Goal: Find specific page/section: Find specific page/section

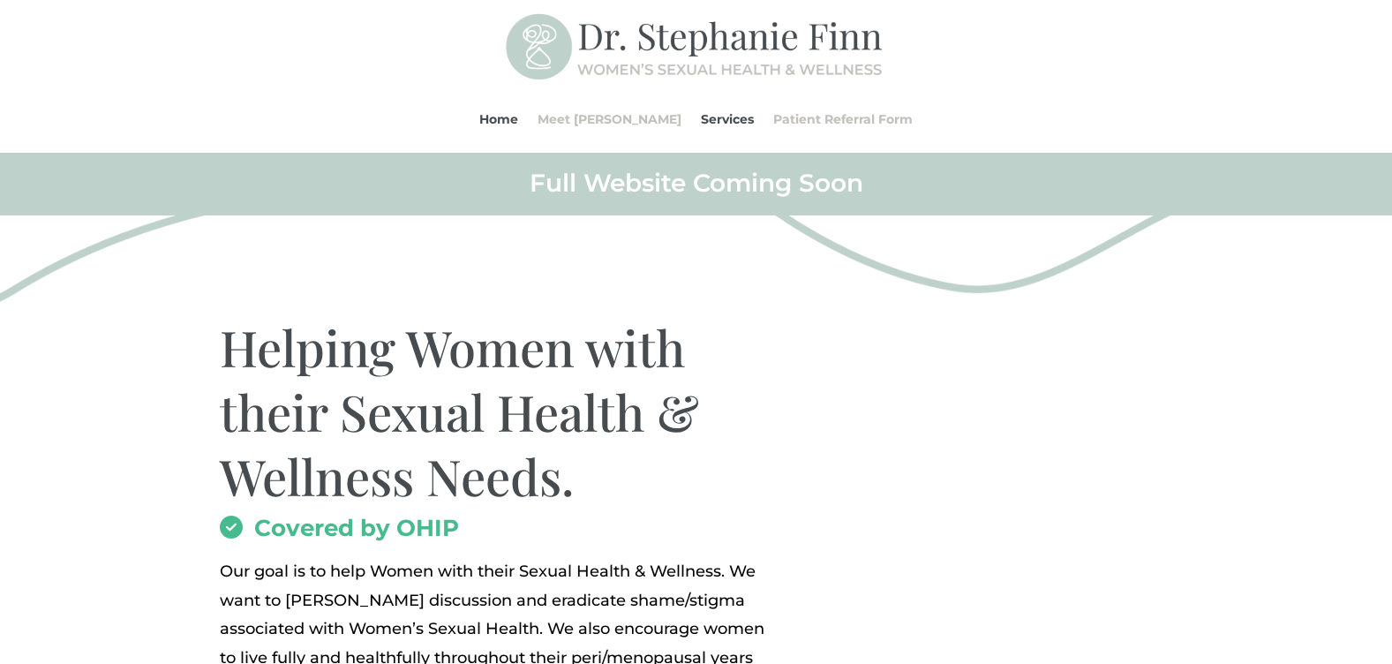
click at [1156, 382] on img at bounding box center [1032, 559] width 546 height 379
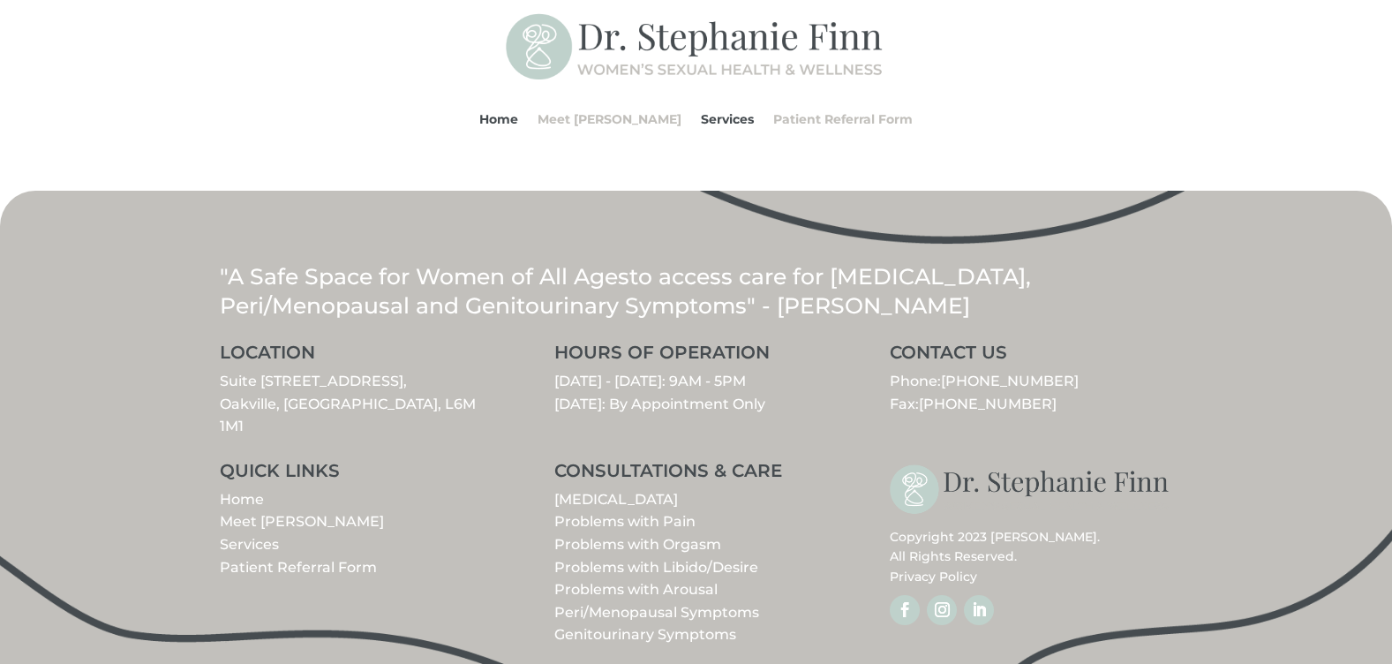
scroll to position [2091, 0]
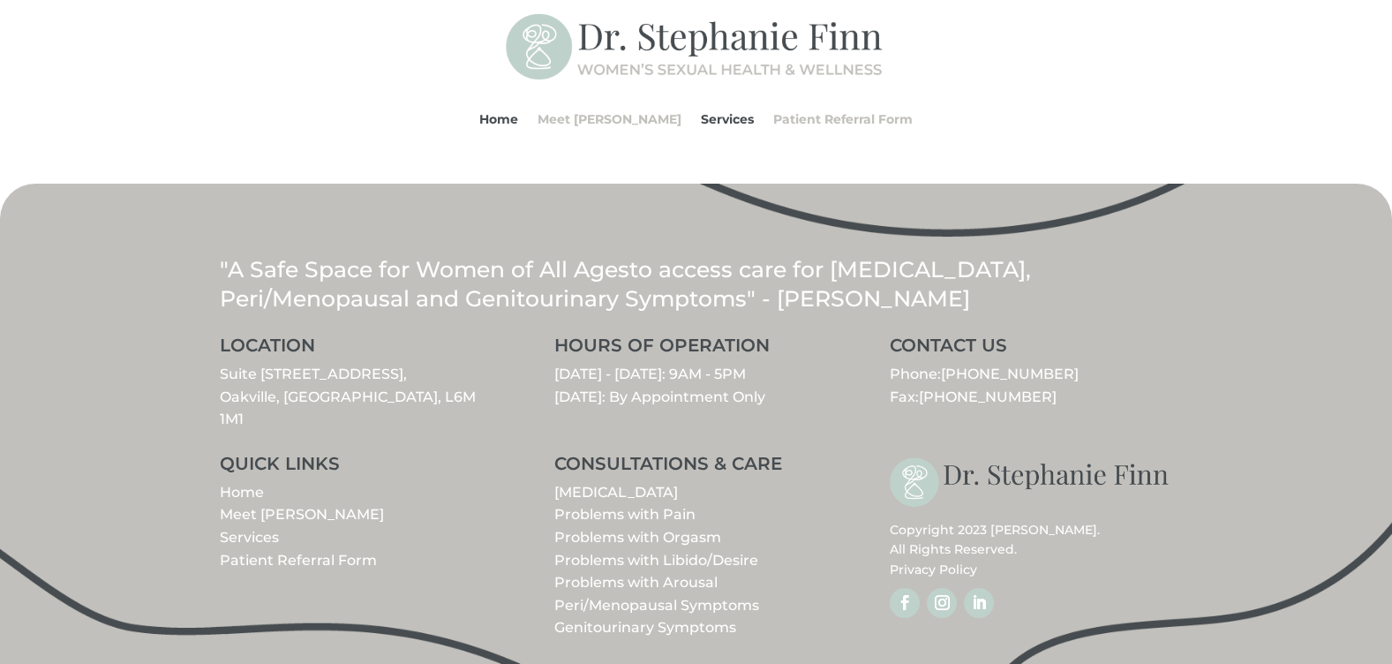
click at [614, 597] on link "Peri/Menopausal Symptoms" at bounding box center [656, 605] width 205 height 17
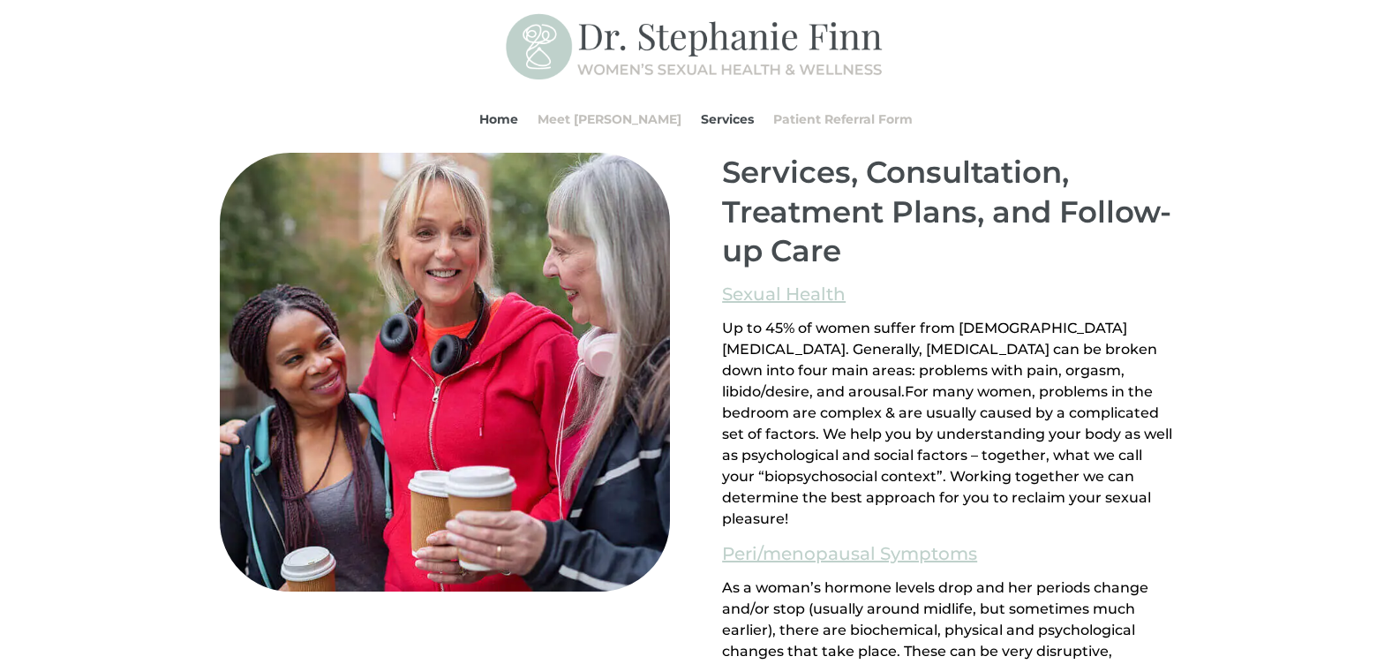
scroll to position [1099, 0]
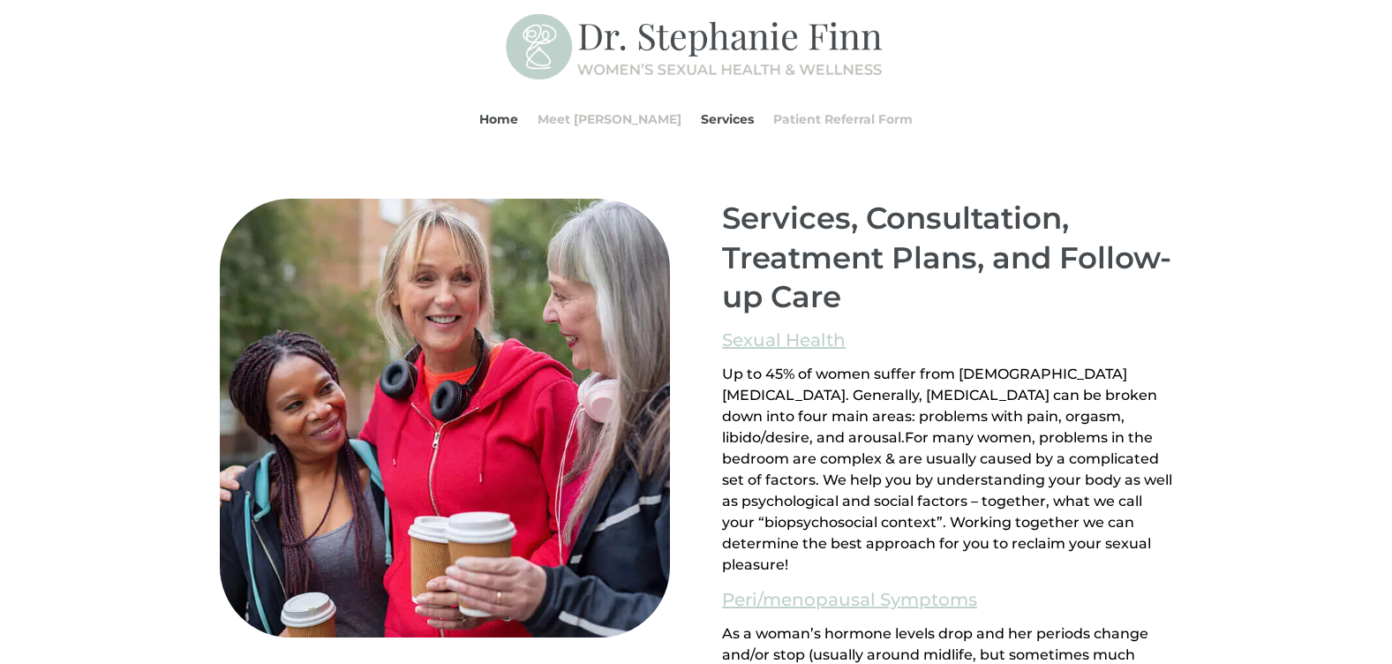
click at [1224, 330] on div "Services, Consultation, Treatment Plans, and Follow-up Care Sexual Health Up to…" at bounding box center [696, 664] width 1392 height 1022
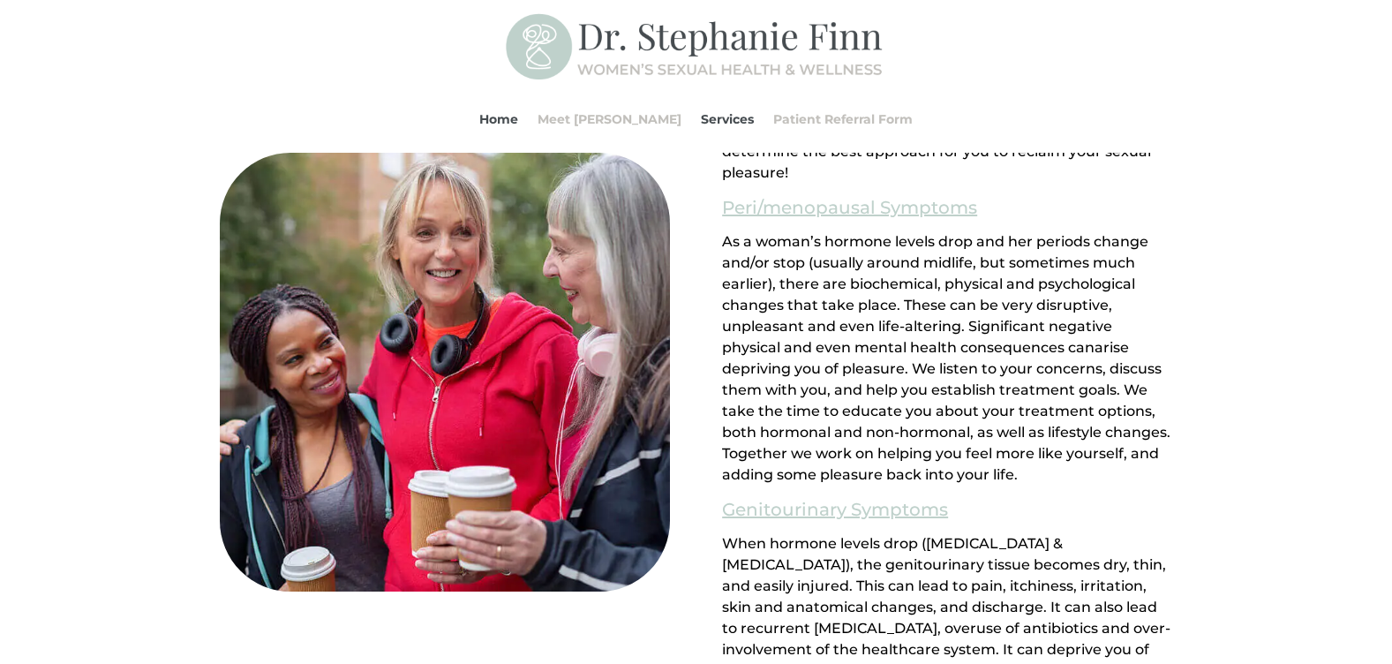
scroll to position [1488, 0]
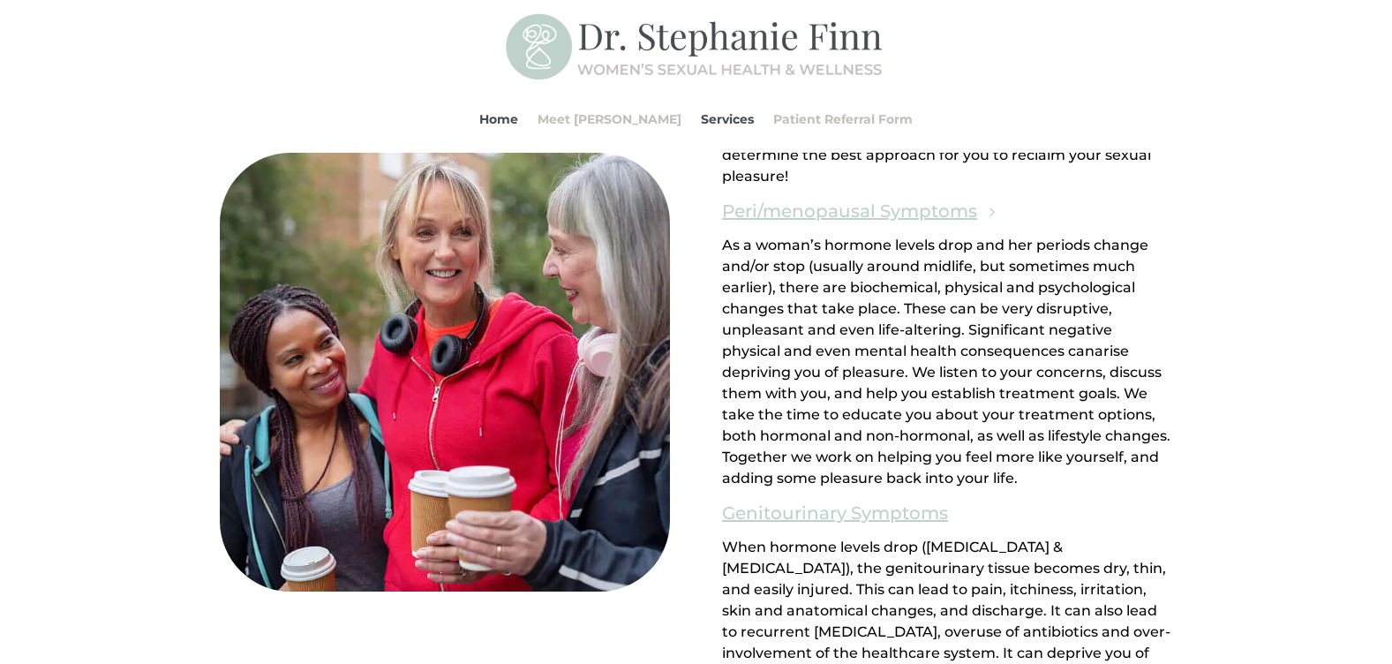
click at [792, 215] on link "Peri/menopausal Symptoms" at bounding box center [849, 211] width 255 height 30
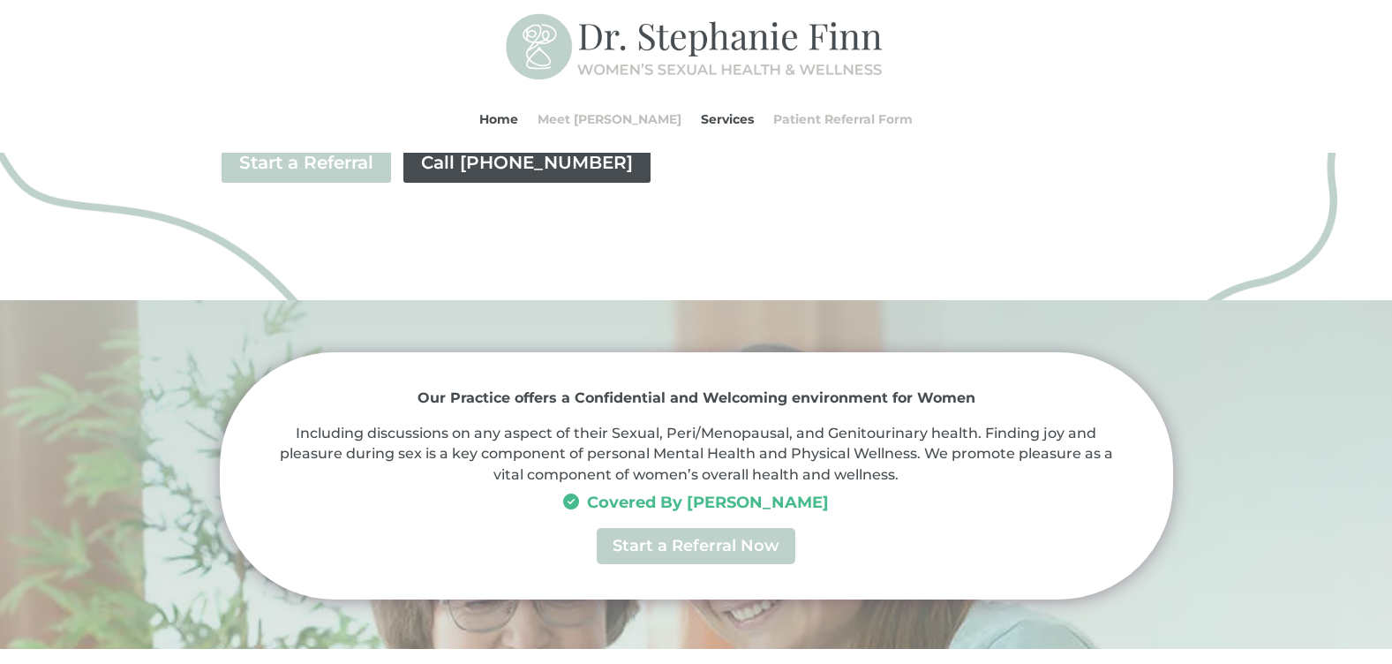
scroll to position [636, 0]
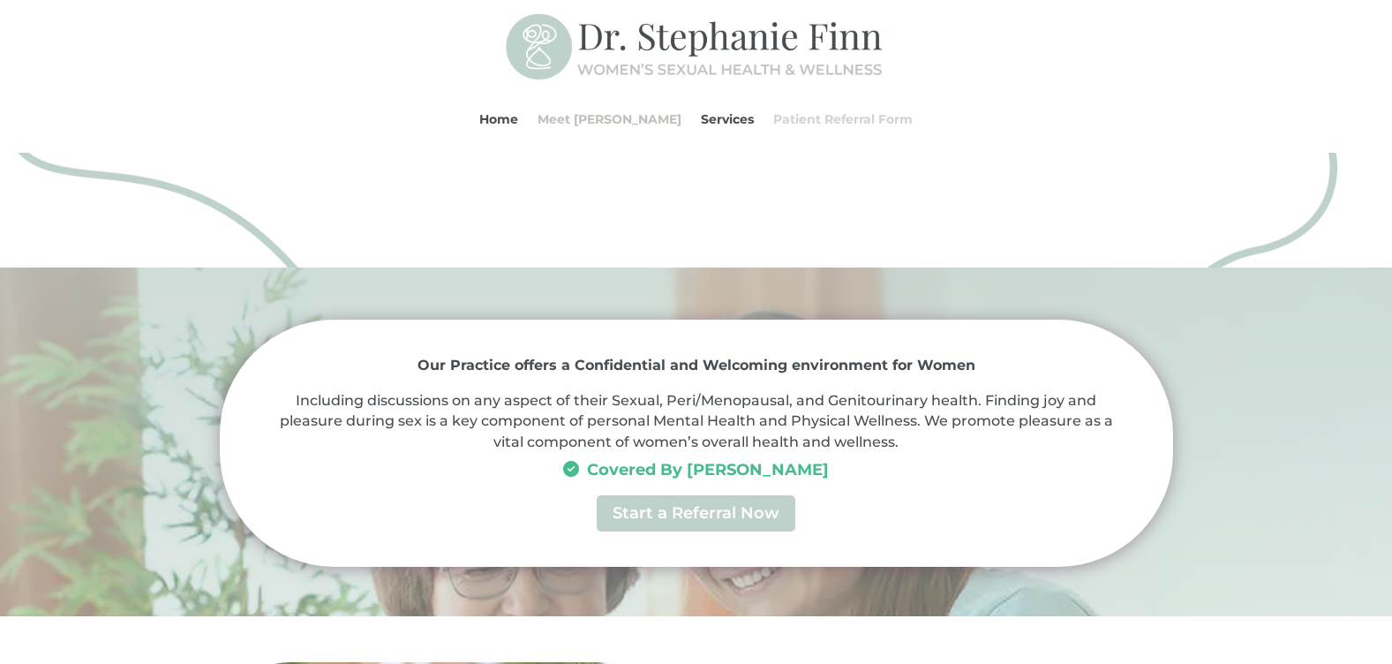
click at [784, 121] on link "Patient Referral Form" at bounding box center [842, 119] width 139 height 67
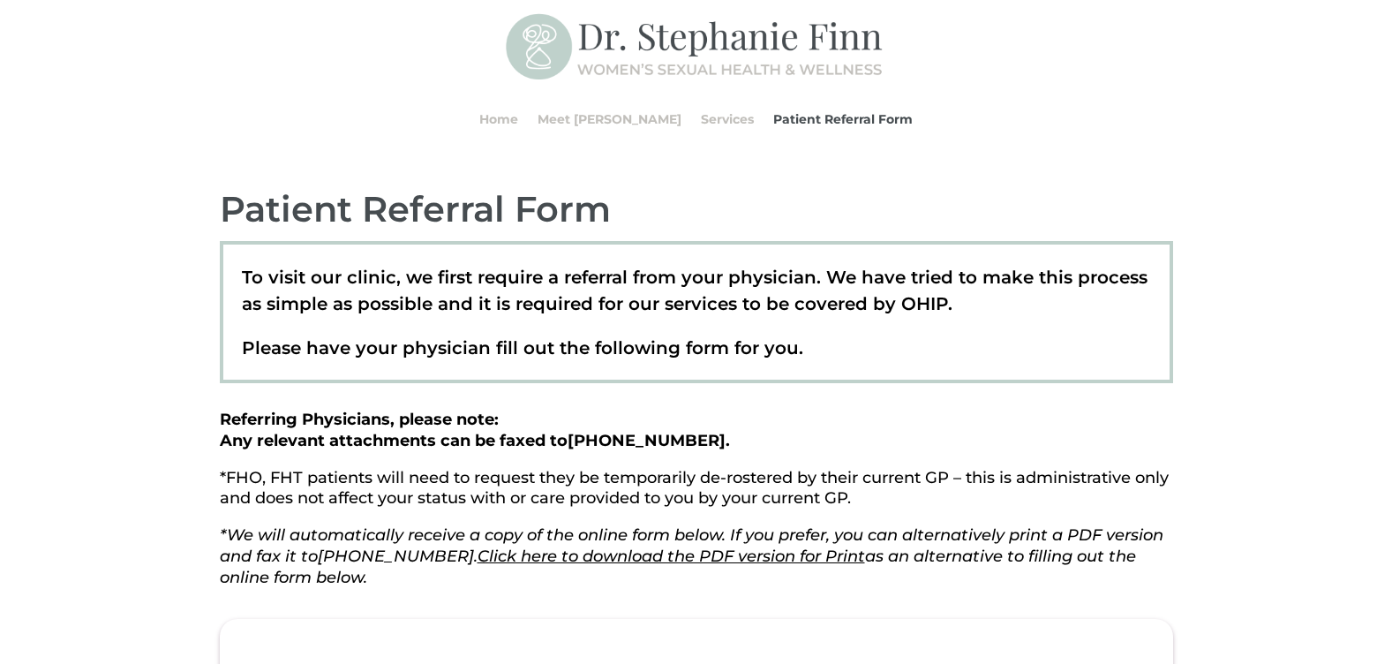
scroll to position [212, 0]
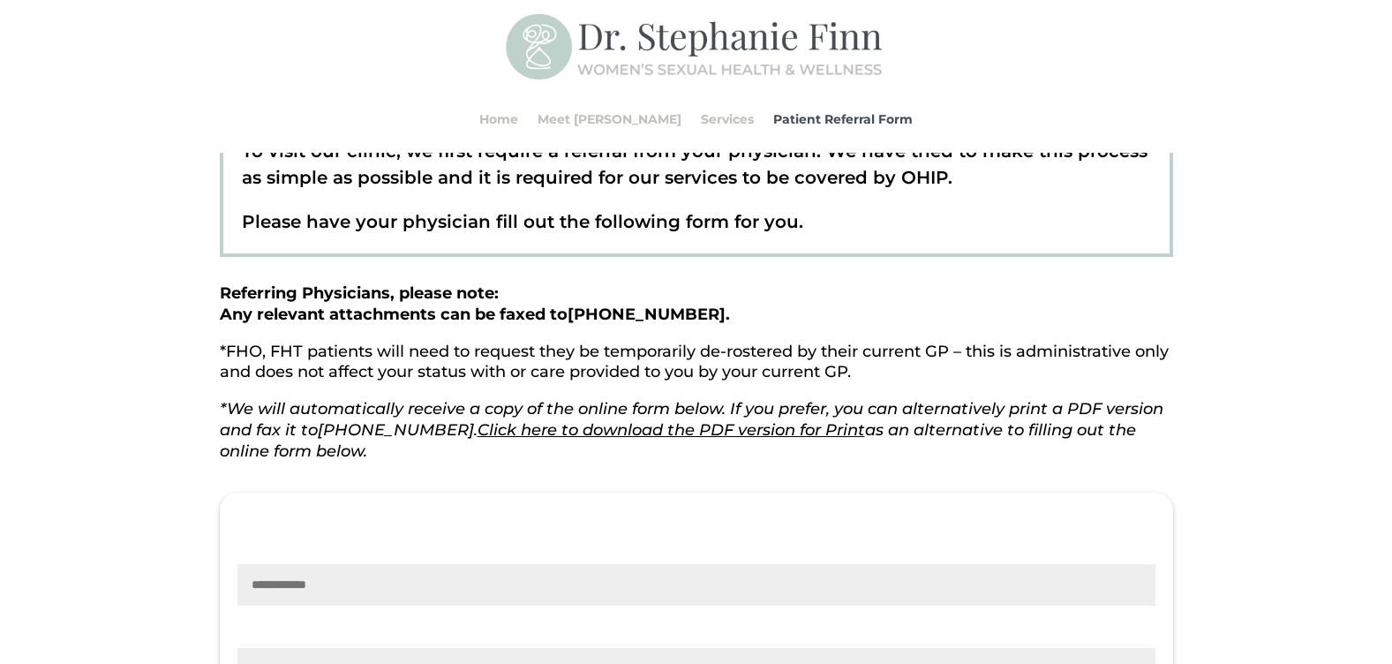
click at [1168, 99] on div "Home Meet Dr. Finn Services Patient Referral Form Home Meet Dr. Finn Services P…" at bounding box center [696, 119] width 953 height 67
